Goal: Information Seeking & Learning: Learn about a topic

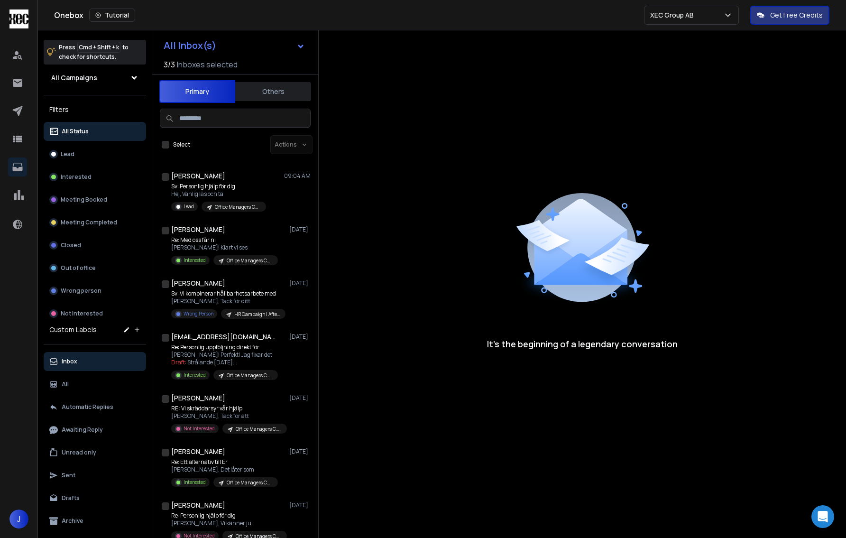
click at [75, 362] on p "Inbox" at bounding box center [70, 362] width 16 height 8
click at [84, 157] on button "Lead 1" at bounding box center [95, 154] width 102 height 19
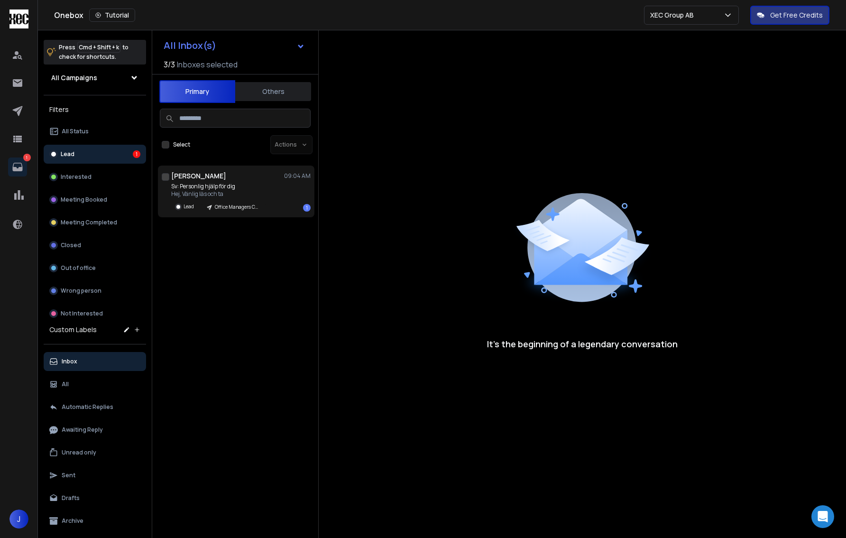
click at [203, 183] on p "Sv: Personlig hjälp för dig" at bounding box center [218, 187] width 95 height 8
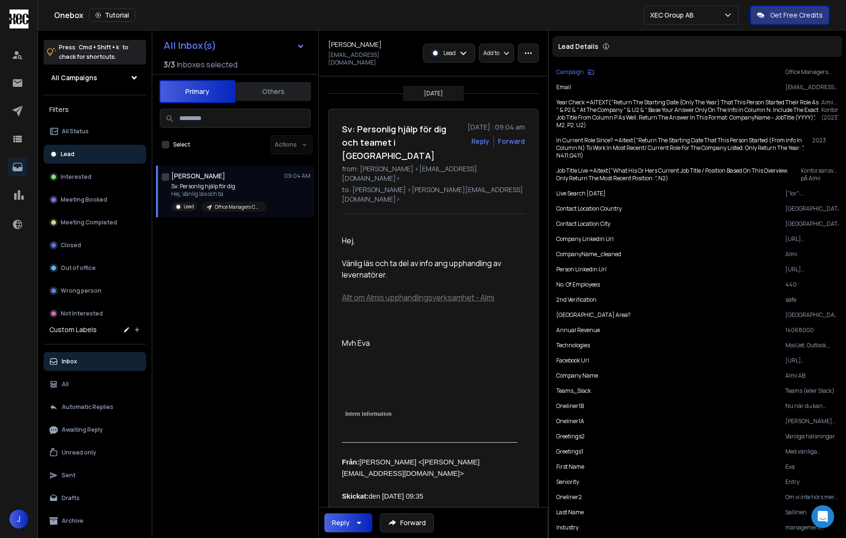
click at [373, 292] on link "Allt om Almis upphandlingsverksamhet - Almi" at bounding box center [418, 297] width 152 height 10
